Goal: Transaction & Acquisition: Book appointment/travel/reservation

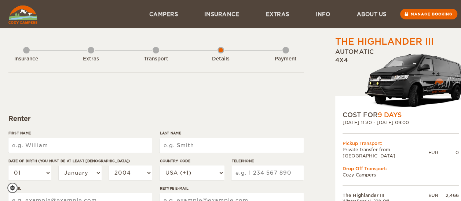
click at [158, 50] on div "Transport" at bounding box center [156, 57] width 7 height 29
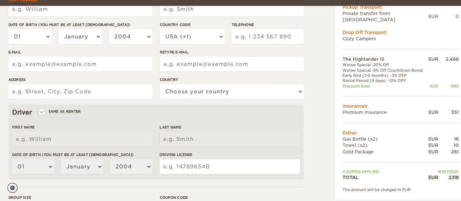
scroll to position [142, 0]
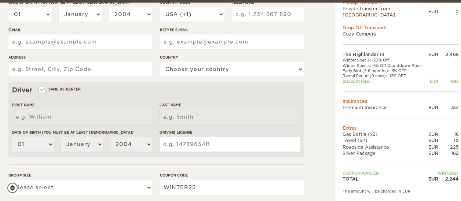
scroll to position [162, 0]
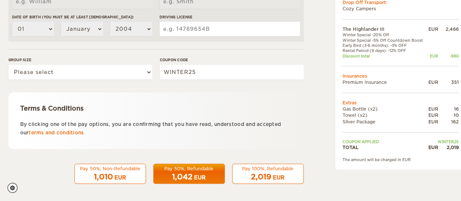
scroll to position [275, 0]
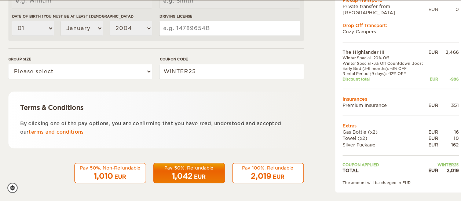
click at [105, 168] on div "Pay 50%, Non-Refundable" at bounding box center [110, 168] width 62 height 6
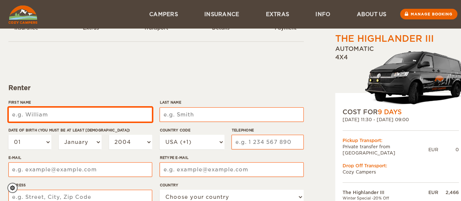
scroll to position [27, 0]
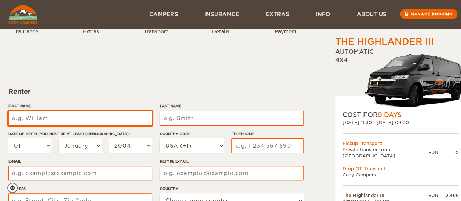
click at [88, 121] on input "First Name" at bounding box center [80, 118] width 144 height 15
type input "[PERSON_NAME]"
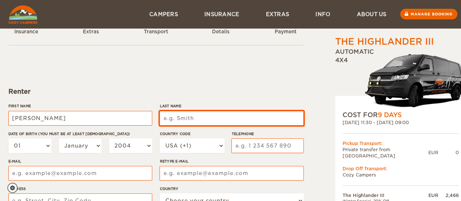
type input "[PERSON_NAME]"
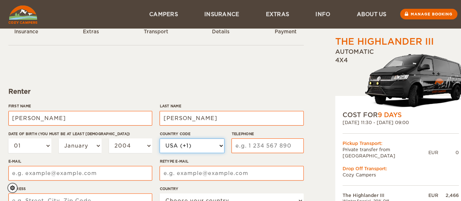
select select "55"
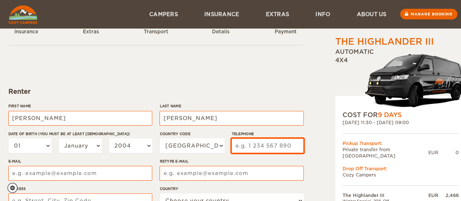
type input "31999243980"
type input "[EMAIL_ADDRESS][DOMAIN_NAME]"
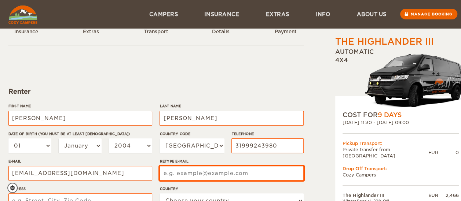
type input "[EMAIL_ADDRESS][DOMAIN_NAME]"
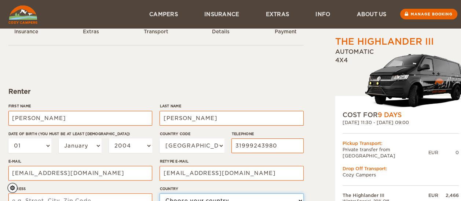
select select "29"
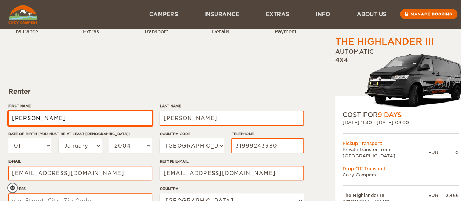
type input "[PERSON_NAME]"
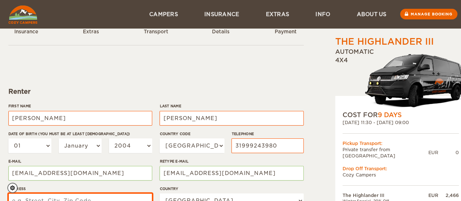
type input "[STREET_ADDRESS][PERSON_NAME]"
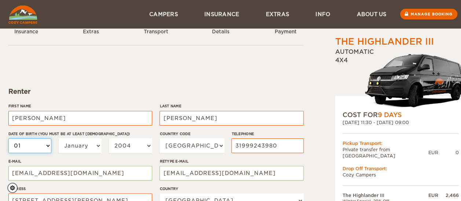
click at [34, 147] on select "01 02 03 04 05 06 07 08 09 10 11 12 13 14 15 16 17 18 19 20 21 22 23 24 25 26 2…" at bounding box center [29, 146] width 43 height 15
select select "13"
click at [8, 139] on select "01 02 03 04 05 06 07 08 09 10 11 12 13 14 15 16 17 18 19 20 21 22 23 24 25 26 2…" at bounding box center [29, 146] width 43 height 15
select select "13"
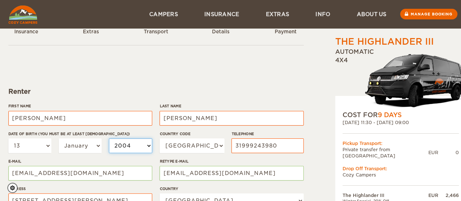
click at [122, 144] on select "2004 2003 2002 2001 2000 1999 1998 1997 1996 1995 1994 1993 1992 1991 1990 1989…" at bounding box center [130, 146] width 43 height 15
select select "1978"
click at [109, 139] on select "2004 2003 2002 2001 2000 1999 1998 1997 1996 1995 1994 1993 1992 1991 1990 1989…" at bounding box center [130, 146] width 43 height 15
select select "1978"
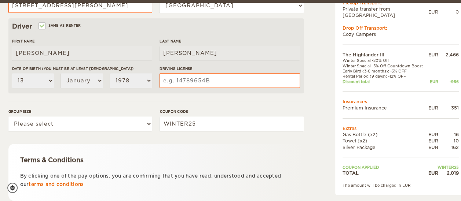
scroll to position [225, 0]
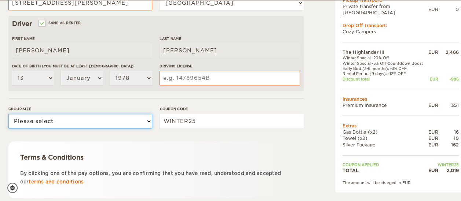
click at [118, 121] on select "Please select 1 2 3" at bounding box center [80, 121] width 144 height 15
select select "2"
click at [8, 114] on select "Please select 1 2 3" at bounding box center [80, 121] width 144 height 15
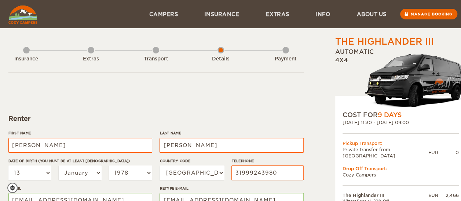
scroll to position [275, 0]
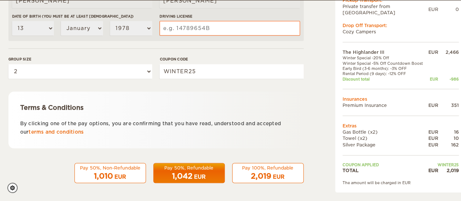
click at [137, 173] on div "1,010 EUR" at bounding box center [110, 176] width 62 height 11
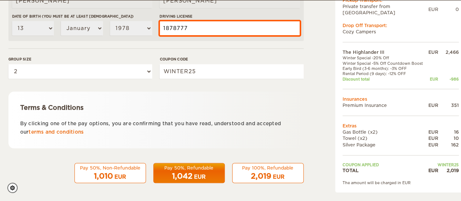
type input "1878777"
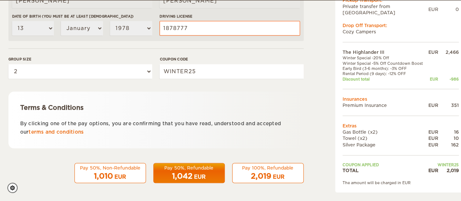
click at [113, 173] on div "1,010 EUR" at bounding box center [110, 176] width 62 height 11
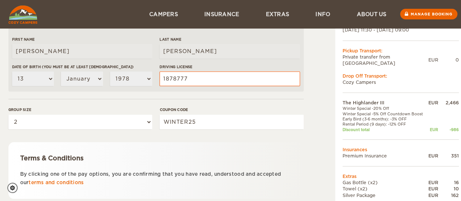
scroll to position [213, 0]
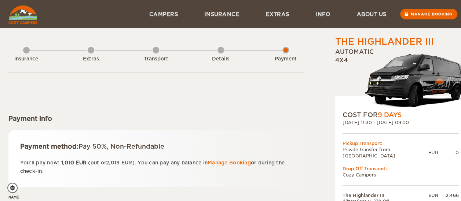
click at [411, 81] on img at bounding box center [416, 80] width 102 height 61
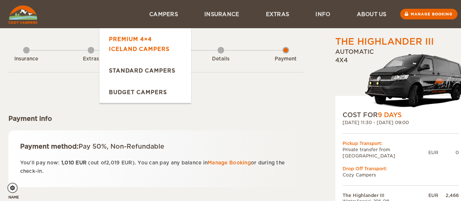
click at [132, 46] on link "Premium 4×4 Iceland Campers" at bounding box center [145, 44] width 92 height 32
